Goal: Task Accomplishment & Management: Manage account settings

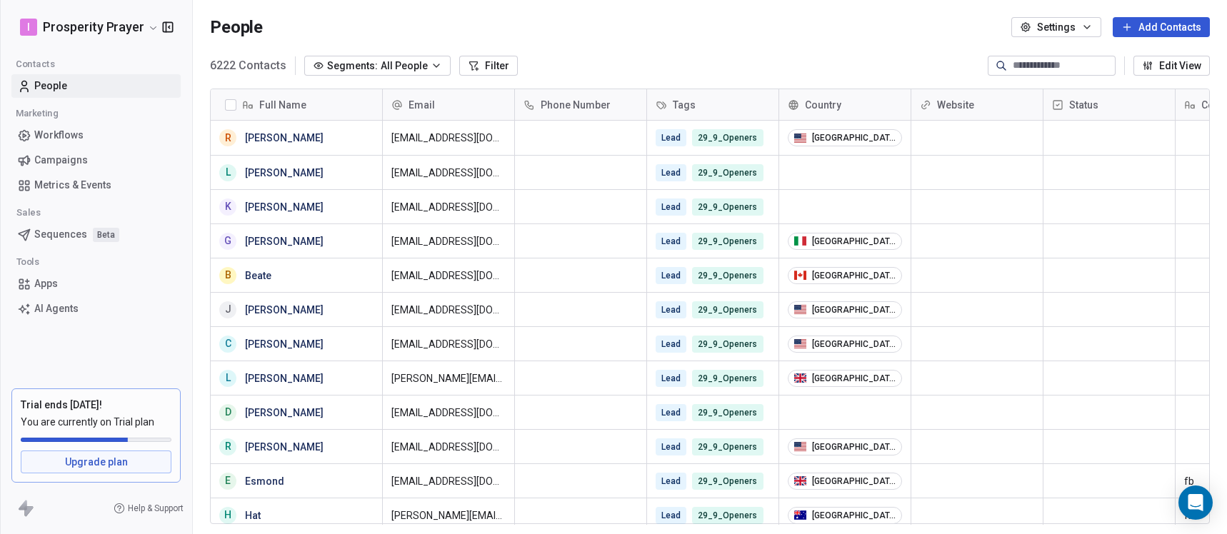
scroll to position [459, 1023]
click at [152, 28] on html "I Prosperity Prayer Contacts People Marketing Workflows Campaigns Metrics & Eve…" at bounding box center [613, 267] width 1227 height 534
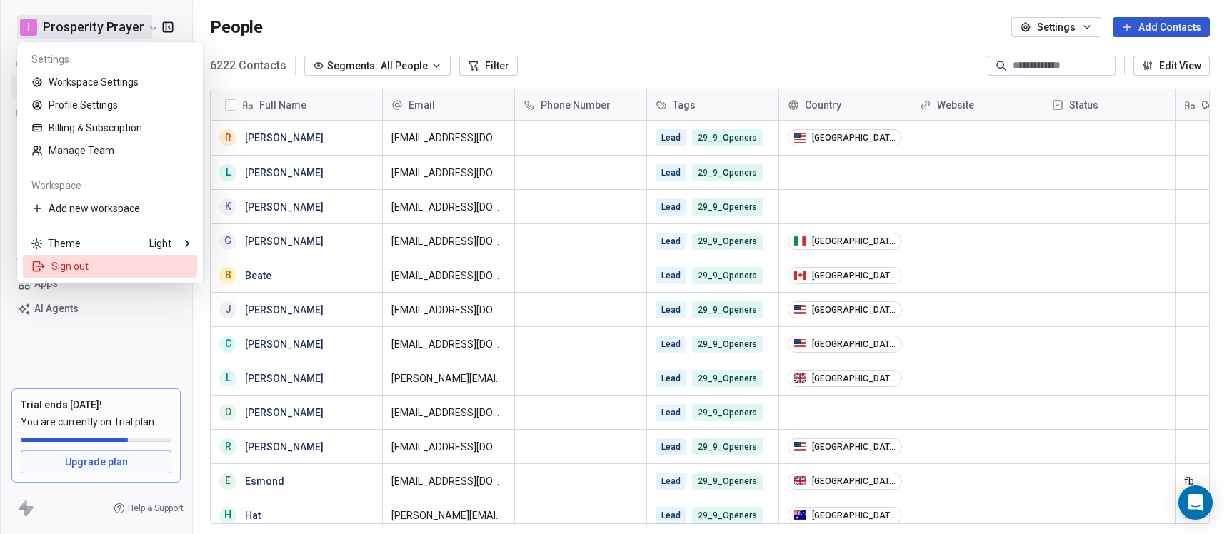
click at [86, 261] on div "Sign out" at bounding box center [110, 266] width 174 height 23
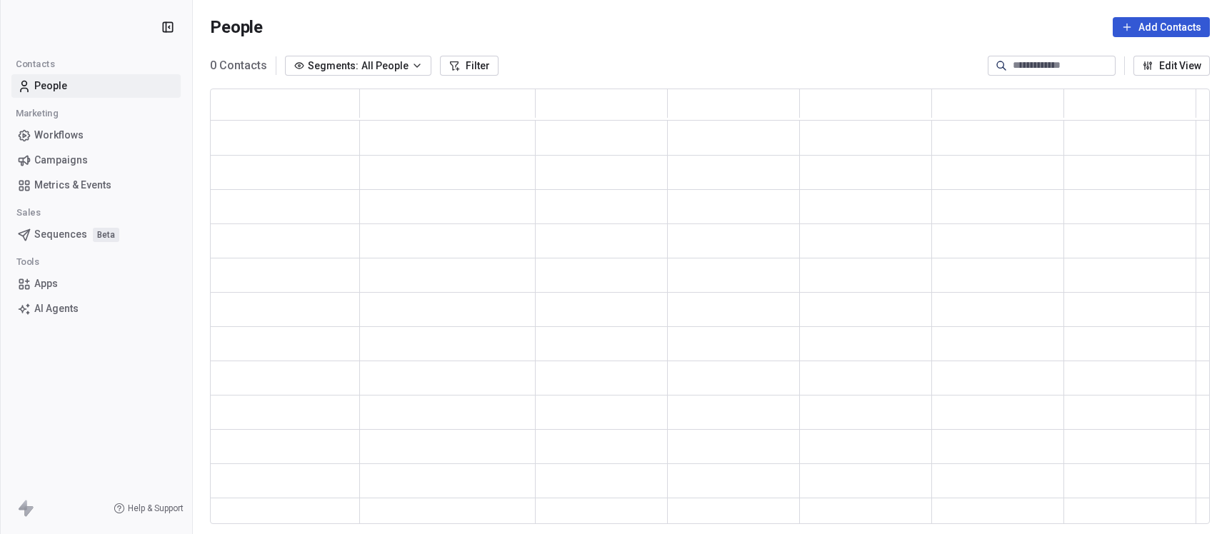
scroll to position [425, 989]
